Goal: Task Accomplishment & Management: Manage account settings

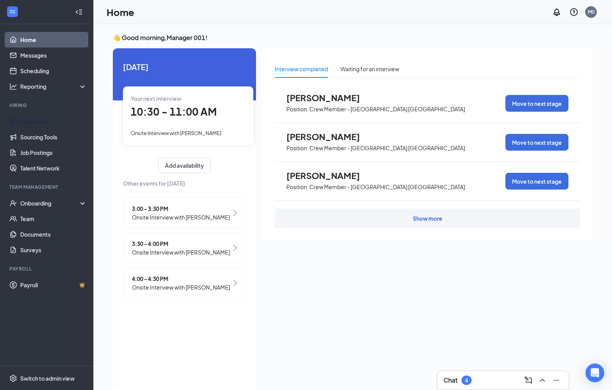
click at [36, 115] on link "Applicants" at bounding box center [53, 122] width 67 height 16
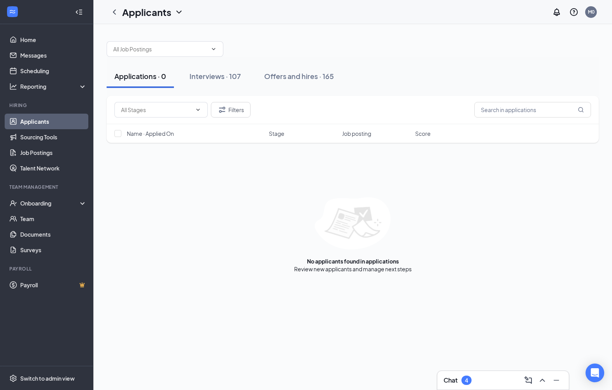
click at [209, 77] on div "Interviews · 107" at bounding box center [215, 76] width 51 height 10
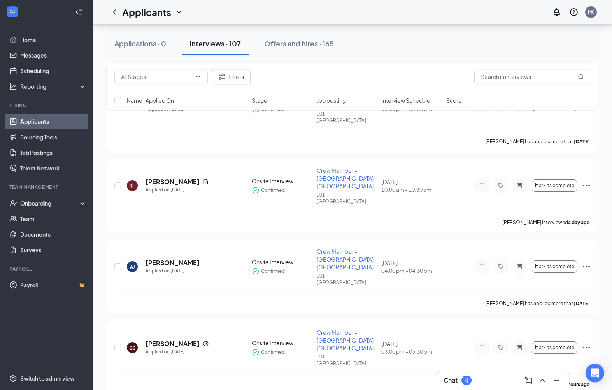
scroll to position [478, 0]
click at [521, 345] on icon "ActiveChat" at bounding box center [519, 348] width 9 height 6
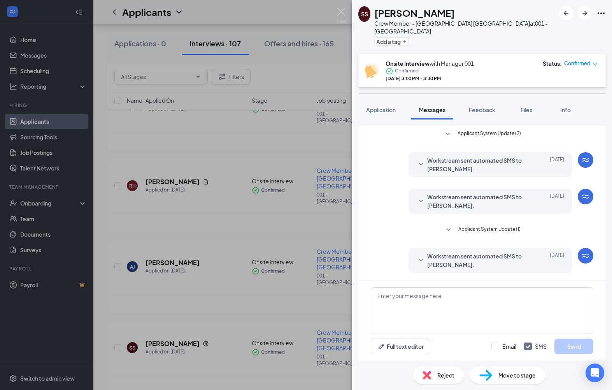
scroll to position [10, 0]
click at [533, 106] on span "Files" at bounding box center [527, 109] width 12 height 7
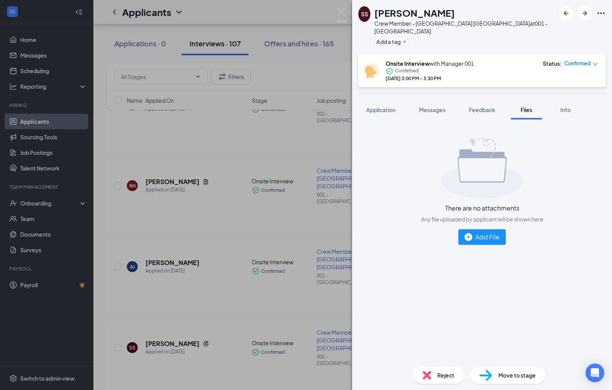
click at [492, 232] on div "Add File" at bounding box center [482, 237] width 35 height 10
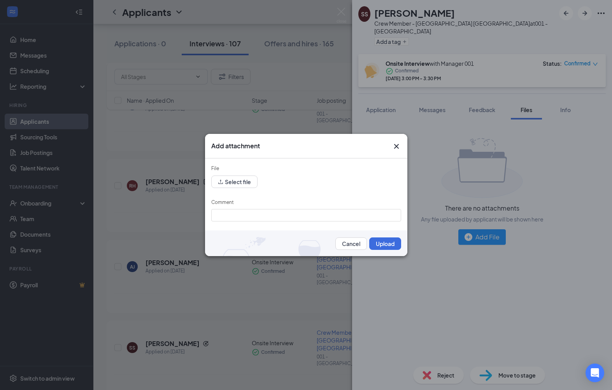
click at [250, 188] on button "Select file" at bounding box center [234, 182] width 46 height 12
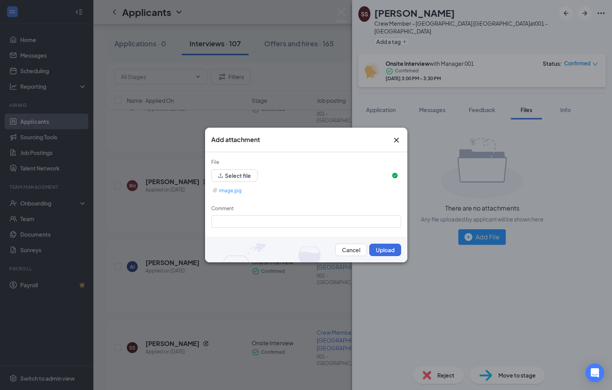
click at [391, 256] on button "Upload" at bounding box center [385, 250] width 32 height 12
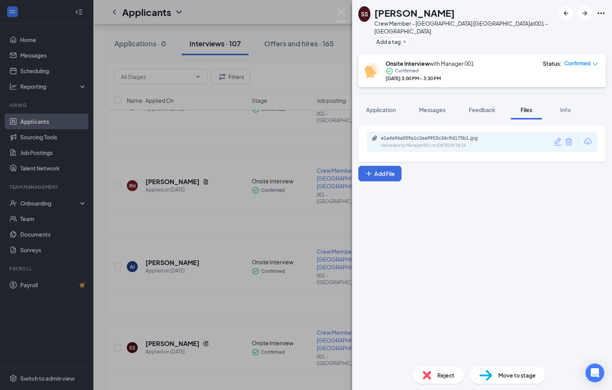
click at [521, 384] on div "Move to stage" at bounding box center [507, 375] width 75 height 17
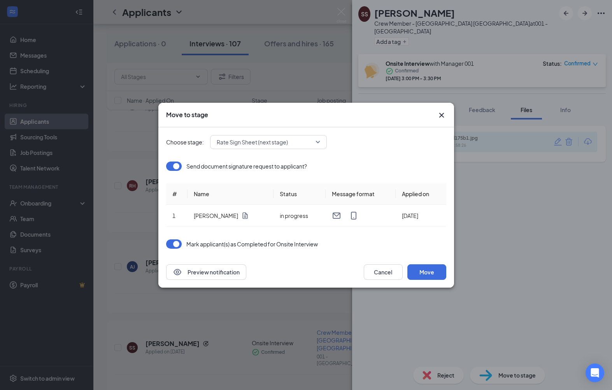
click at [431, 280] on button "Move" at bounding box center [427, 272] width 39 height 16
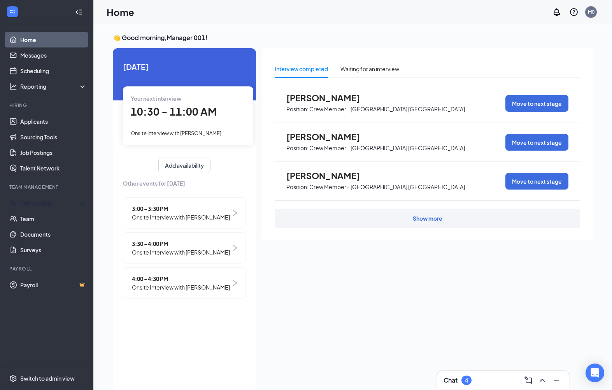
click at [28, 202] on div "Onboarding" at bounding box center [50, 203] width 60 height 8
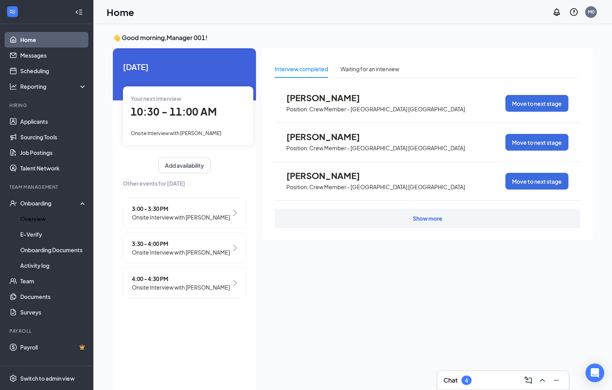
click at [31, 222] on link "Overview" at bounding box center [53, 219] width 67 height 16
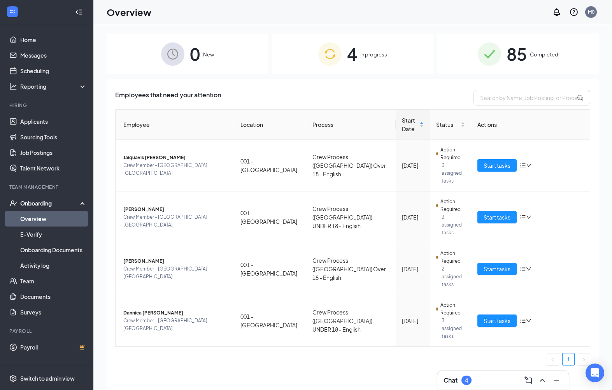
click at [28, 119] on link "Applicants" at bounding box center [53, 122] width 67 height 16
